Goal: Task Accomplishment & Management: Complete application form

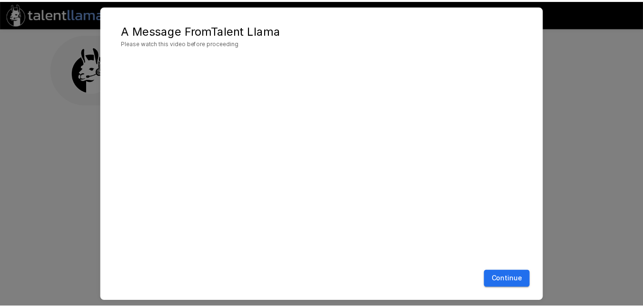
scroll to position [22, 0]
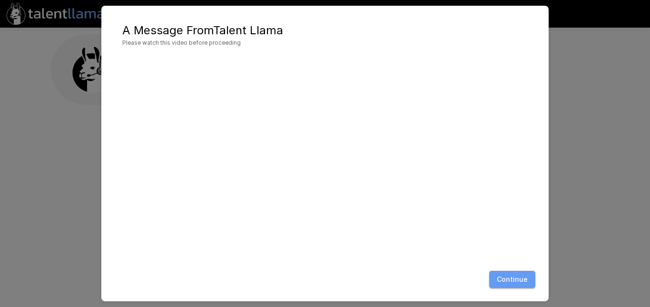
click at [514, 277] on button "Continue" at bounding box center [512, 280] width 46 height 18
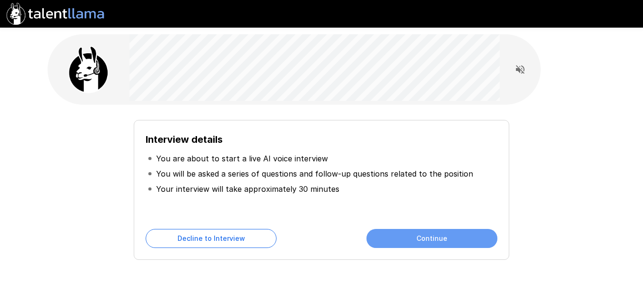
click at [422, 235] on button "Continue" at bounding box center [432, 238] width 131 height 19
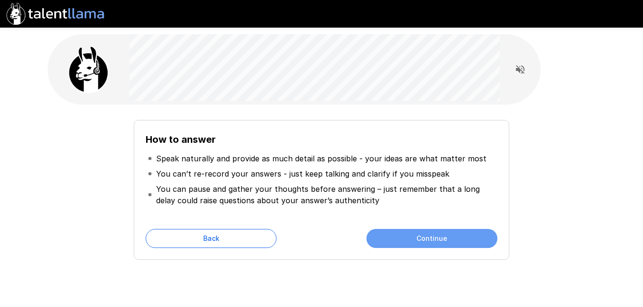
click at [408, 237] on button "Continue" at bounding box center [432, 238] width 131 height 19
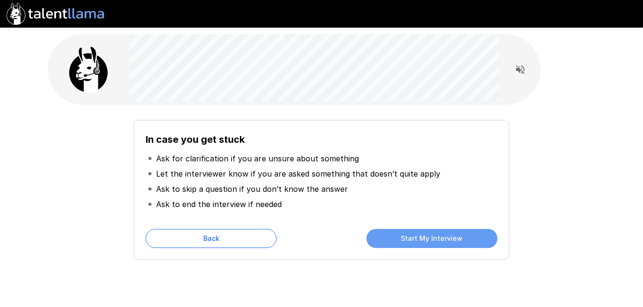
click at [408, 237] on button "Start My Interview" at bounding box center [432, 238] width 131 height 19
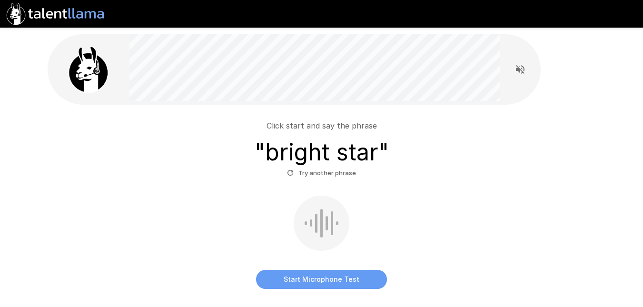
click at [329, 279] on button "Start Microphone Test" at bounding box center [321, 279] width 131 height 19
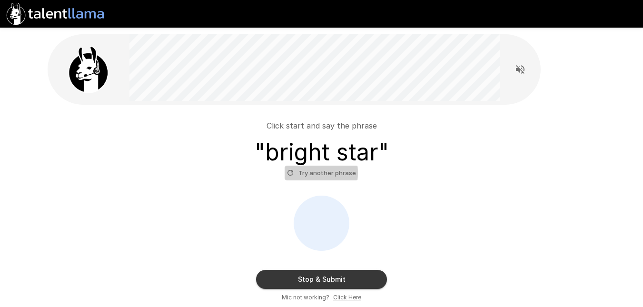
click at [289, 173] on icon "button" at bounding box center [290, 173] width 9 height 9
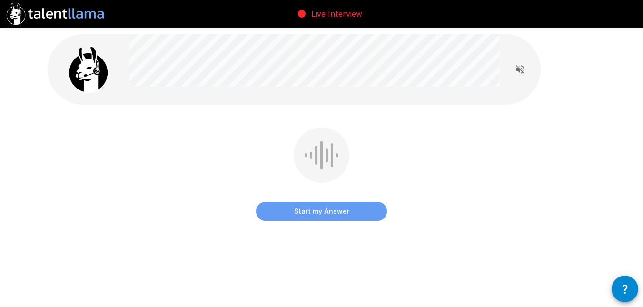
click at [317, 210] on button "Start my Answer" at bounding box center [321, 211] width 131 height 19
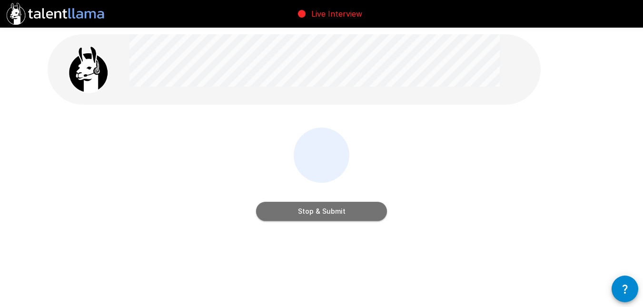
click at [317, 210] on button "Stop & Submit" at bounding box center [321, 211] width 131 height 19
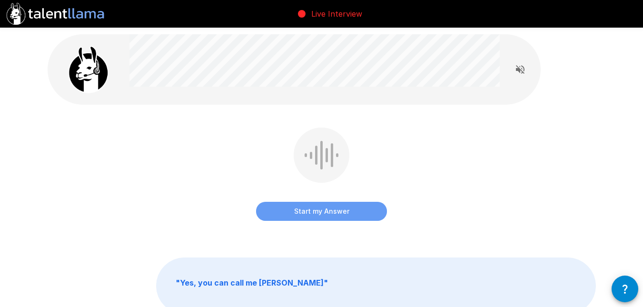
click at [318, 212] on button "Start my Answer" at bounding box center [321, 211] width 131 height 19
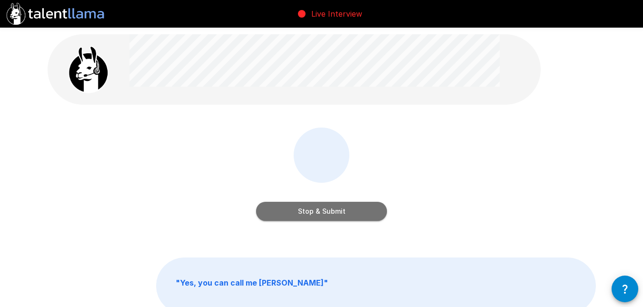
click at [318, 212] on button "Stop & Submit" at bounding box center [321, 211] width 131 height 19
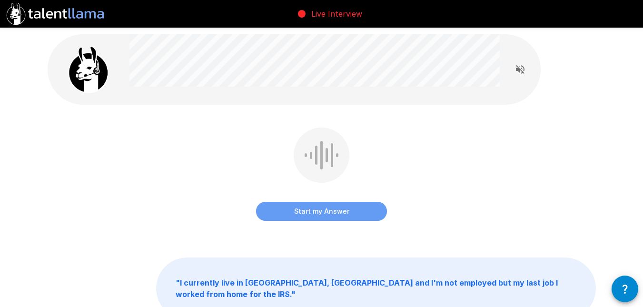
click at [318, 212] on button "Start my Answer" at bounding box center [321, 211] width 131 height 19
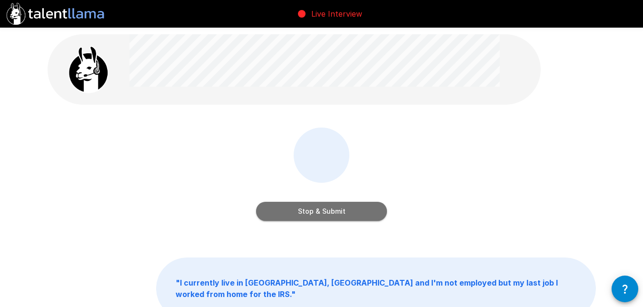
click at [318, 212] on button "Stop & Submit" at bounding box center [321, 211] width 131 height 19
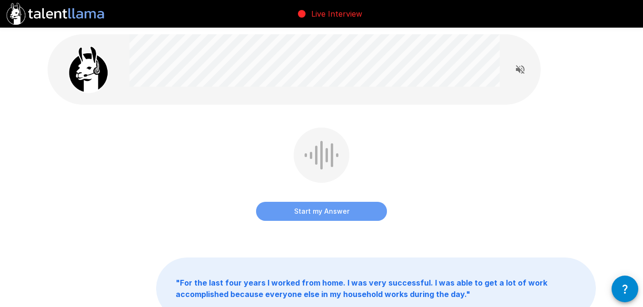
click at [318, 212] on button "Start my Answer" at bounding box center [321, 211] width 131 height 19
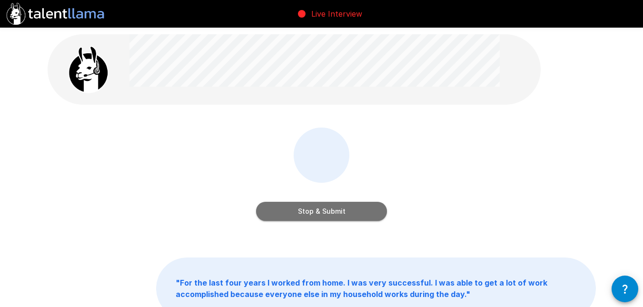
click at [318, 212] on button "Stop & Submit" at bounding box center [321, 211] width 131 height 19
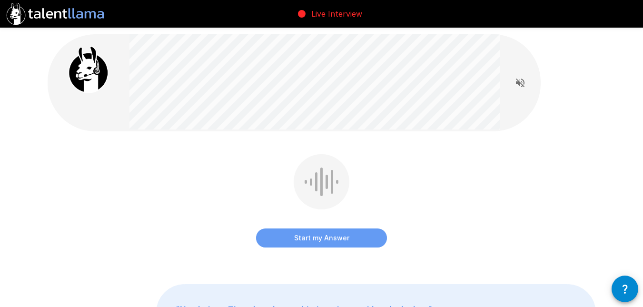
click at [319, 236] on button "Start my Answer" at bounding box center [321, 238] width 131 height 19
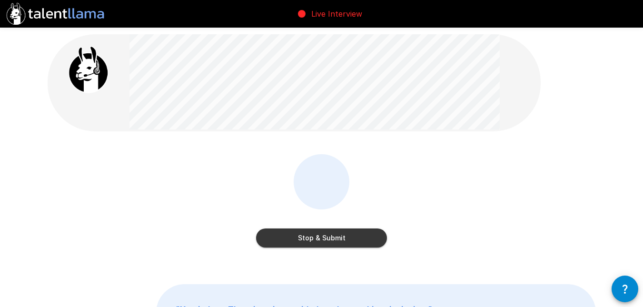
click at [319, 236] on button "Stop & Submit" at bounding box center [321, 238] width 131 height 19
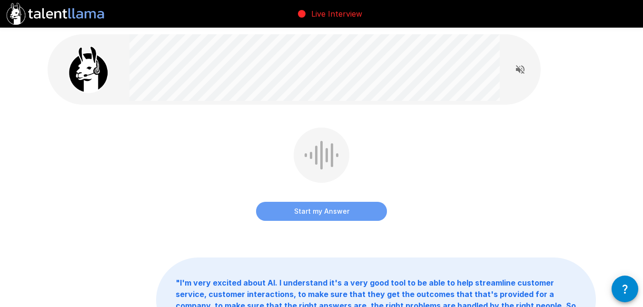
click at [314, 208] on button "Start my Answer" at bounding box center [321, 211] width 131 height 19
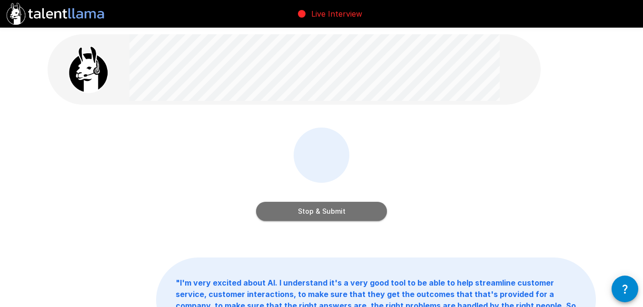
click at [314, 208] on button "Stop & Submit" at bounding box center [321, 211] width 131 height 19
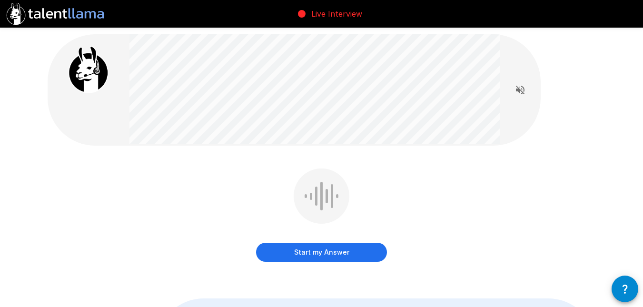
click at [325, 187] on div at bounding box center [322, 196] width 56 height 55
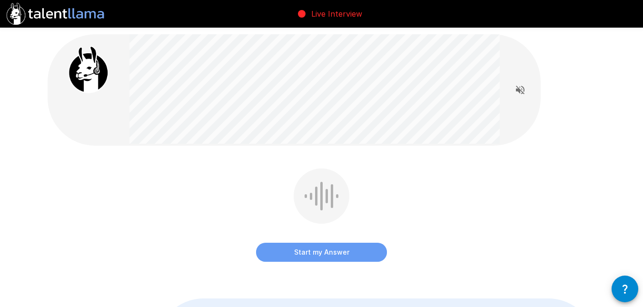
click at [322, 253] on button "Start my Answer" at bounding box center [321, 252] width 131 height 19
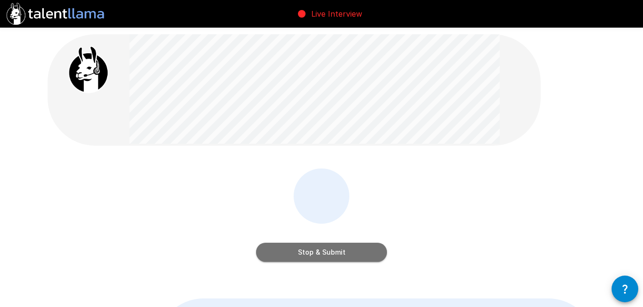
click at [323, 252] on button "Stop & Submit" at bounding box center [321, 252] width 131 height 19
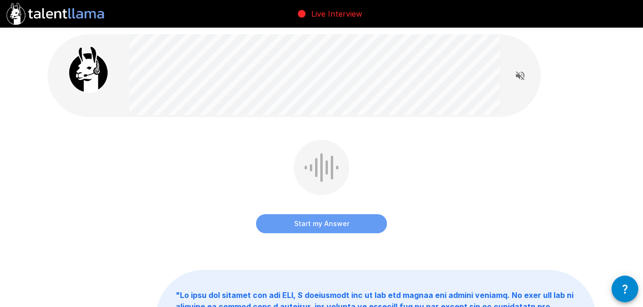
click at [326, 220] on button "Start my Answer" at bounding box center [321, 223] width 131 height 19
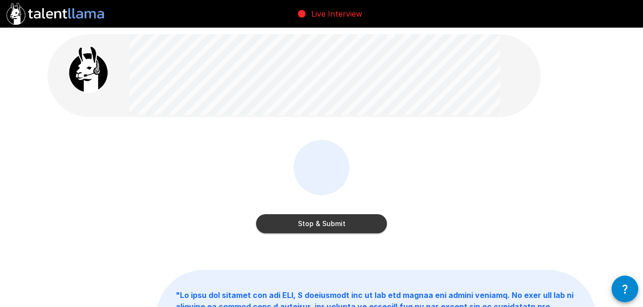
click at [326, 220] on button "Stop & Submit" at bounding box center [321, 223] width 131 height 19
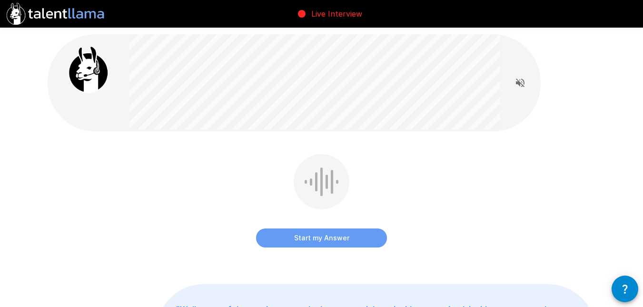
click at [318, 239] on button "Start my Answer" at bounding box center [321, 238] width 131 height 19
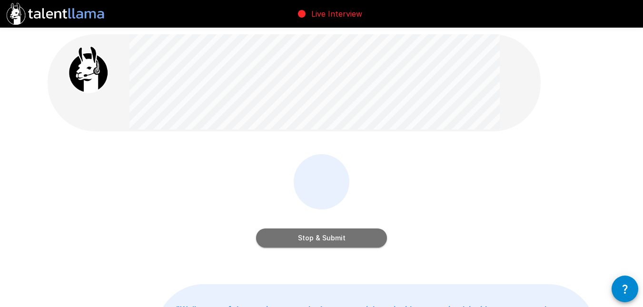
click at [318, 239] on button "Stop & Submit" at bounding box center [321, 238] width 131 height 19
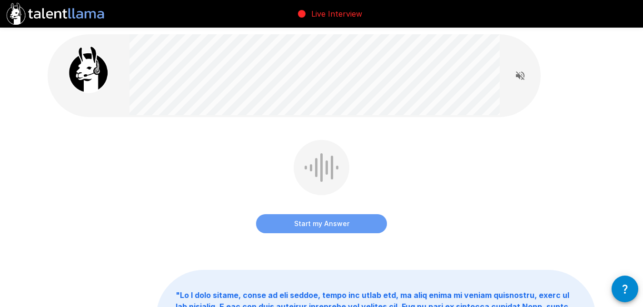
click at [317, 224] on button "Start my Answer" at bounding box center [321, 223] width 131 height 19
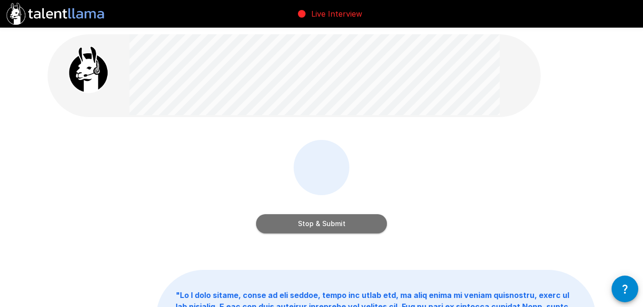
click at [317, 224] on button "Stop & Submit" at bounding box center [321, 223] width 131 height 19
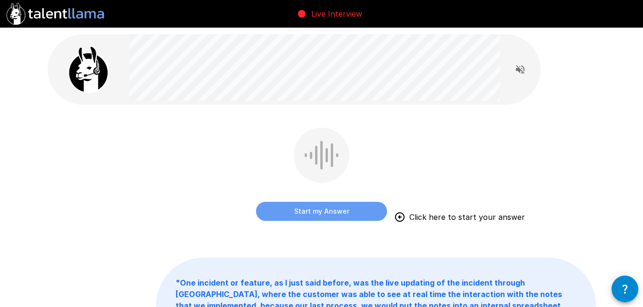
click at [318, 207] on button "Start my Answer" at bounding box center [321, 211] width 131 height 19
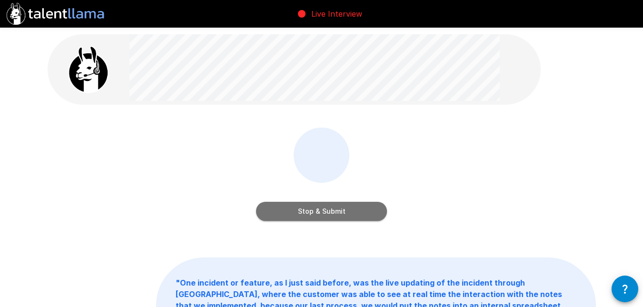
click at [318, 207] on button "Stop & Submit" at bounding box center [321, 211] width 131 height 19
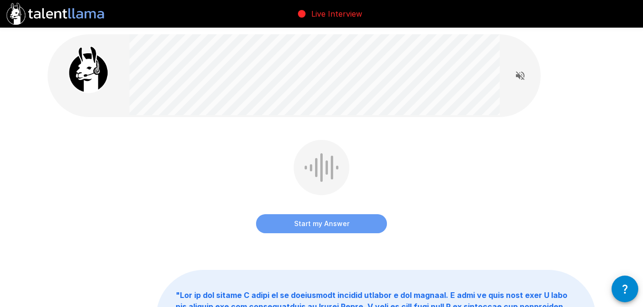
click at [326, 222] on button "Start my Answer" at bounding box center [321, 223] width 131 height 19
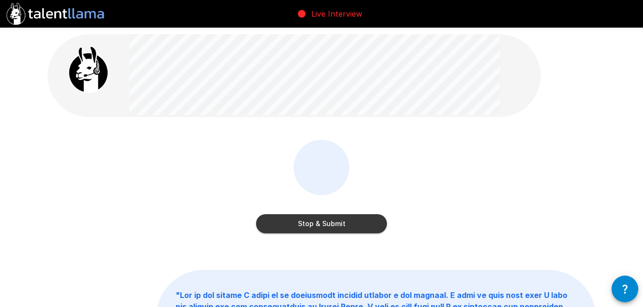
click at [326, 222] on button "Stop & Submit" at bounding box center [321, 223] width 131 height 19
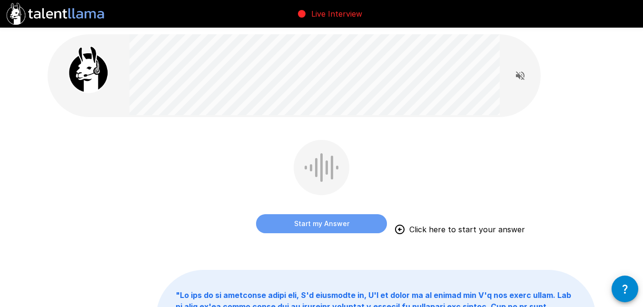
click at [326, 221] on button "Start my Answer" at bounding box center [321, 223] width 131 height 19
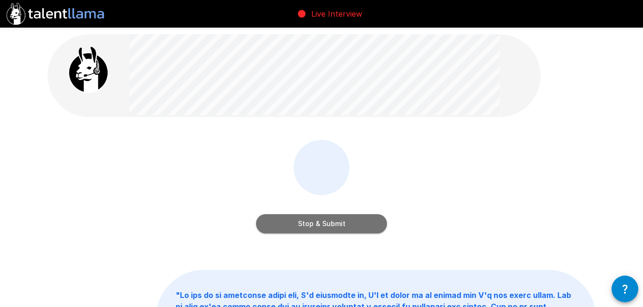
click at [326, 221] on button "Stop & Submit" at bounding box center [321, 223] width 131 height 19
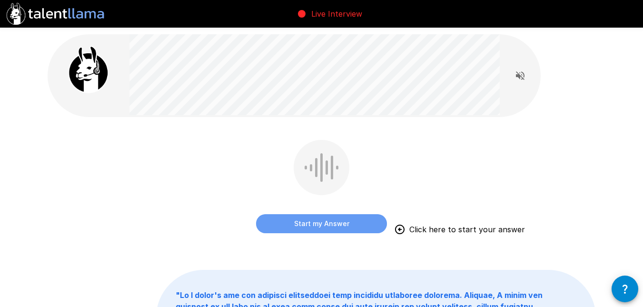
click at [317, 221] on button "Start my Answer" at bounding box center [321, 223] width 131 height 19
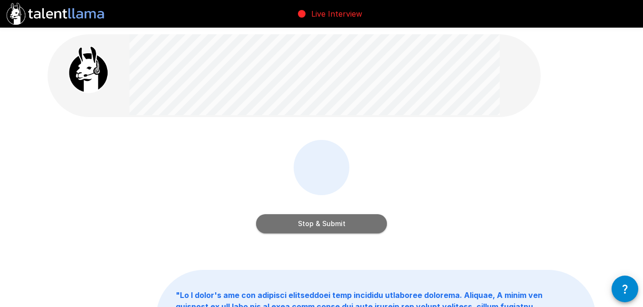
click at [317, 221] on button "Stop & Submit" at bounding box center [321, 223] width 131 height 19
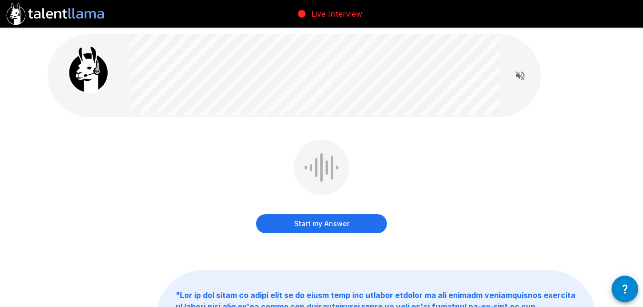
click at [318, 222] on button "Start my Answer" at bounding box center [321, 223] width 131 height 19
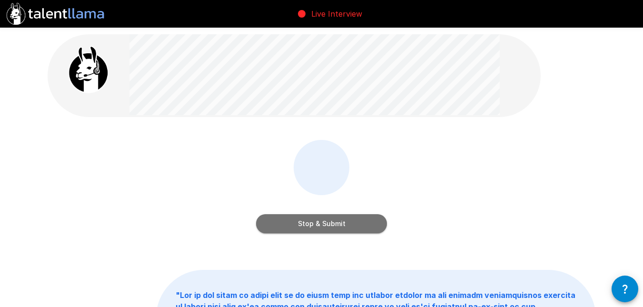
click at [318, 222] on button "Stop & Submit" at bounding box center [321, 223] width 131 height 19
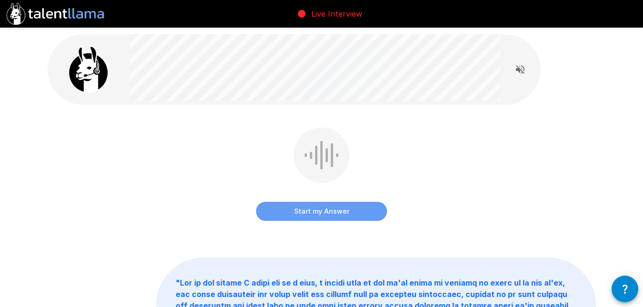
click at [316, 210] on button "Start my Answer" at bounding box center [321, 211] width 131 height 19
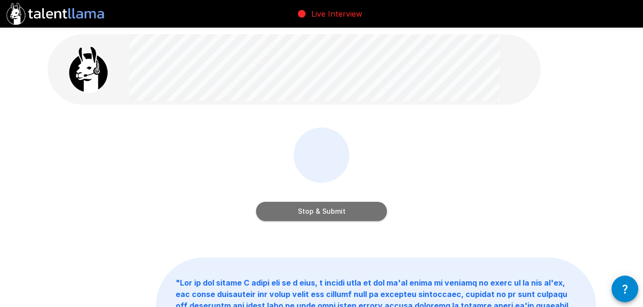
click at [316, 210] on button "Stop & Submit" at bounding box center [321, 211] width 131 height 19
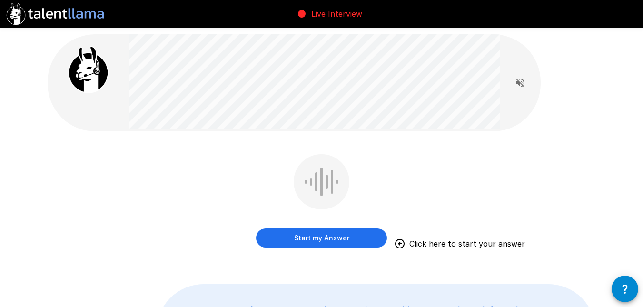
click at [323, 196] on div at bounding box center [322, 181] width 56 height 55
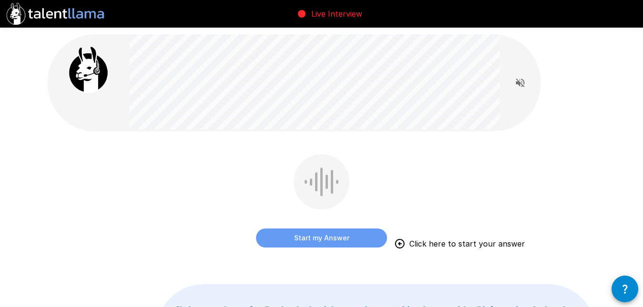
click at [321, 239] on button "Start my Answer" at bounding box center [321, 238] width 131 height 19
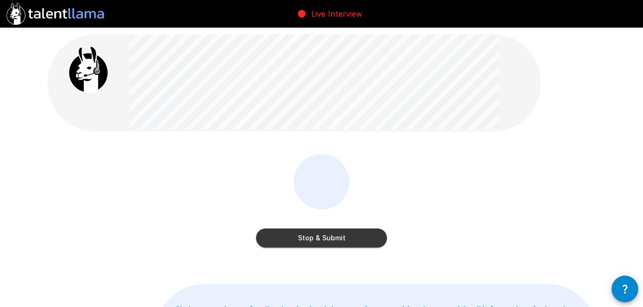
drag, startPoint x: 321, startPoint y: 237, endPoint x: 320, endPoint y: 244, distance: 6.7
click at [320, 244] on button "Stop & Submit" at bounding box center [321, 238] width 131 height 19
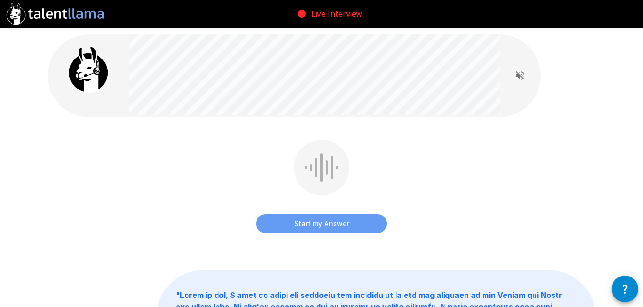
click at [314, 219] on button "Start my Answer" at bounding box center [321, 223] width 131 height 19
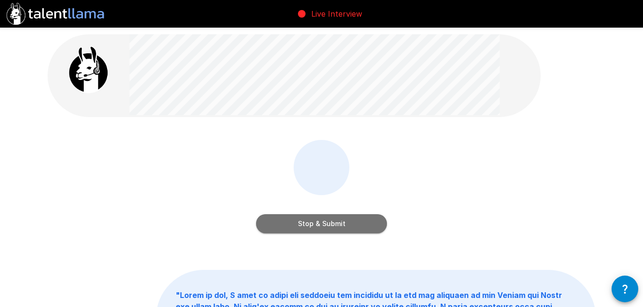
click at [313, 219] on button "Stop & Submit" at bounding box center [321, 223] width 131 height 19
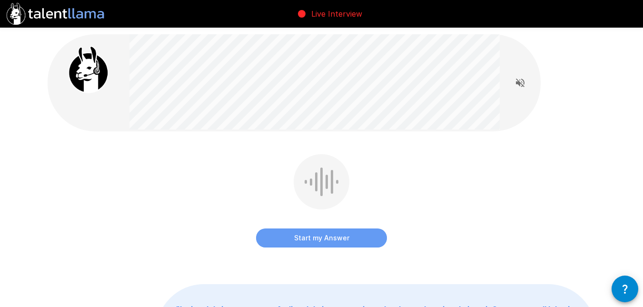
click at [318, 237] on button "Start my Answer" at bounding box center [321, 238] width 131 height 19
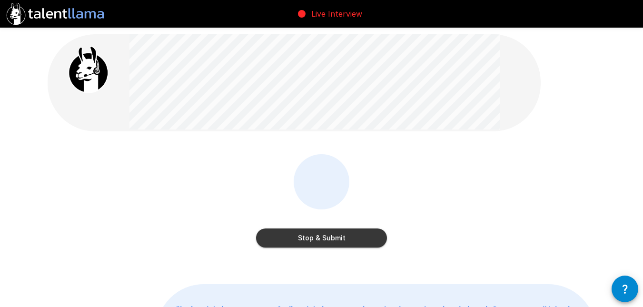
click at [318, 237] on button "Stop & Submit" at bounding box center [321, 238] width 131 height 19
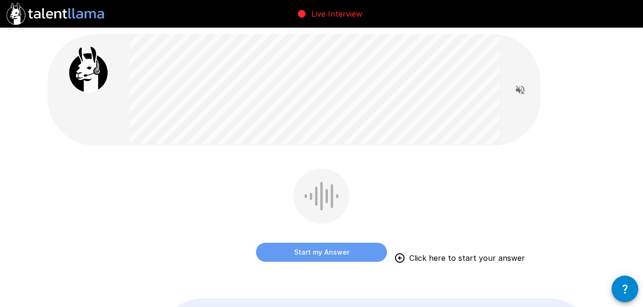
click at [320, 254] on button "Start my Answer" at bounding box center [321, 252] width 131 height 19
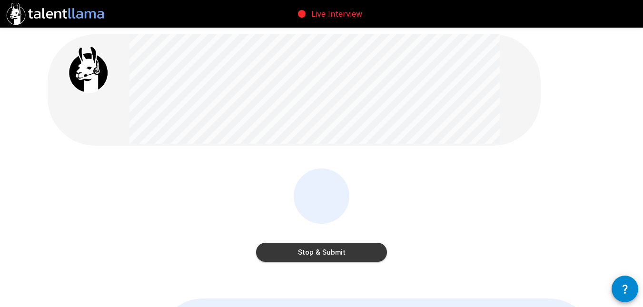
click at [320, 254] on button "Stop & Submit" at bounding box center [321, 252] width 131 height 19
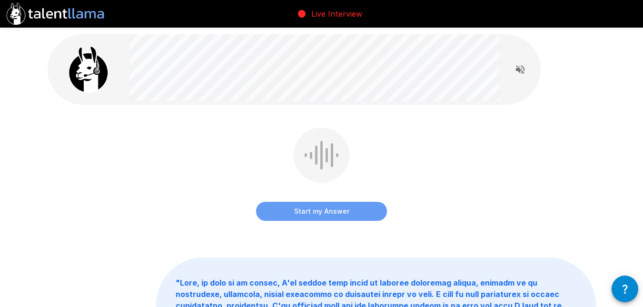
click at [304, 206] on button "Start my Answer" at bounding box center [321, 211] width 131 height 19
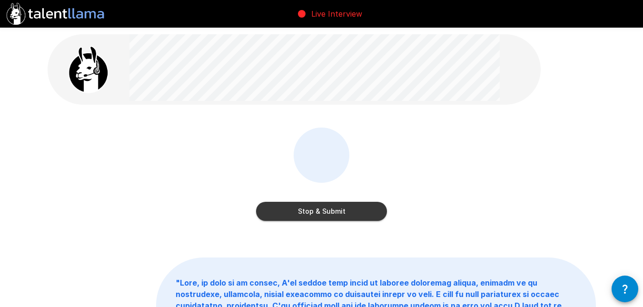
click at [304, 206] on button "Stop & Submit" at bounding box center [321, 211] width 131 height 19
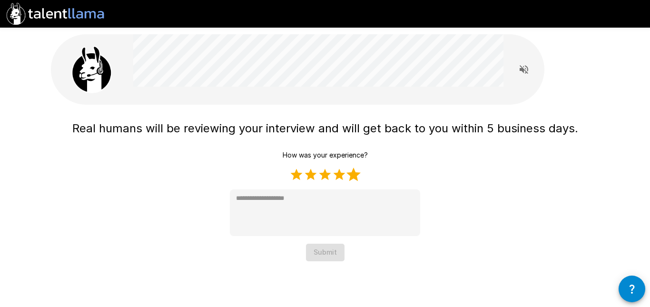
click at [354, 170] on label "5 Stars" at bounding box center [354, 175] width 14 height 14
type textarea "*"
click at [318, 254] on button "Submit" at bounding box center [325, 253] width 39 height 18
